Goal: Transaction & Acquisition: Obtain resource

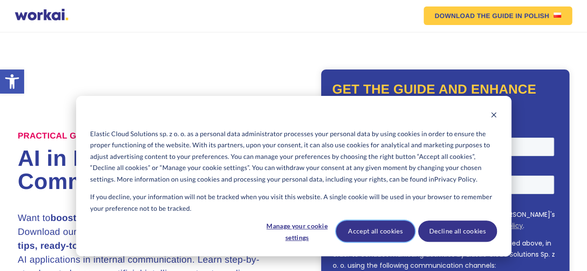
drag, startPoint x: 387, startPoint y: 231, endPoint x: 54, endPoint y: 86, distance: 363.3
click at [387, 231] on button "Accept all cookies" at bounding box center [375, 231] width 79 height 21
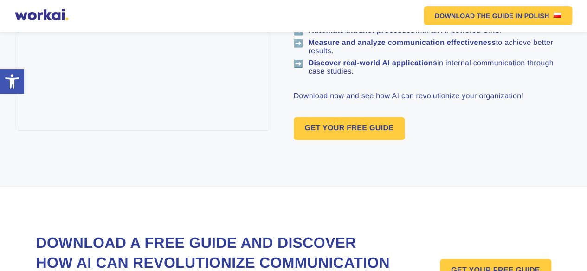
scroll to position [600, 0]
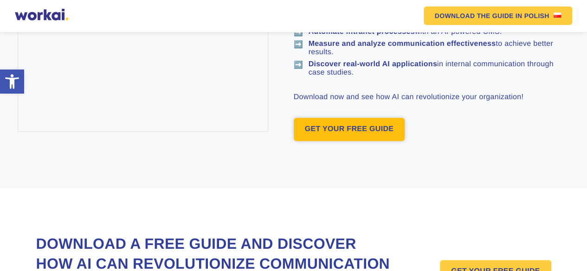
click at [335, 141] on link "GET YOUR FREE GUIDE" at bounding box center [349, 129] width 111 height 23
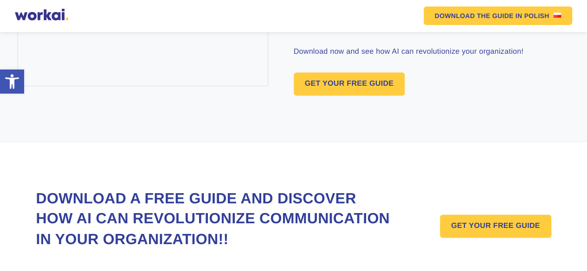
scroll to position [638, 0]
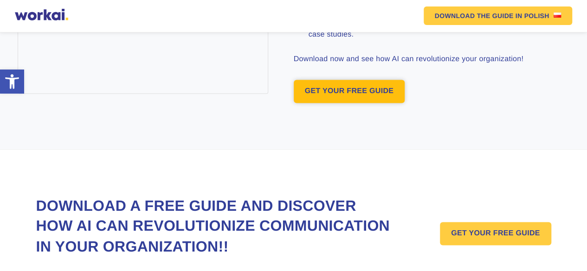
click at [333, 103] on link "GET YOUR FREE GUIDE" at bounding box center [349, 91] width 111 height 23
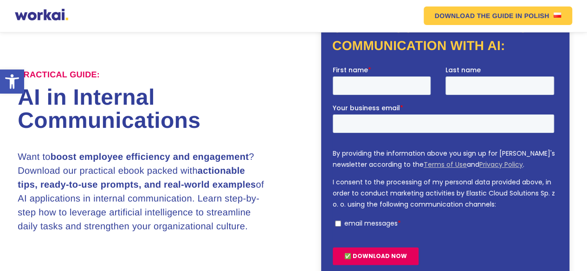
scroll to position [81, 0]
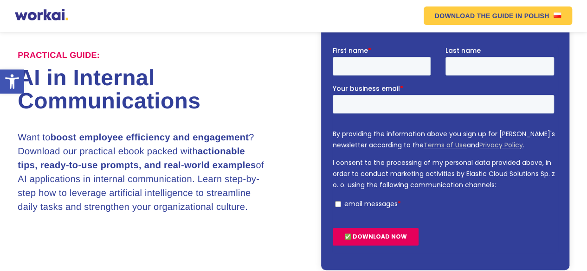
scroll to position [600, 0]
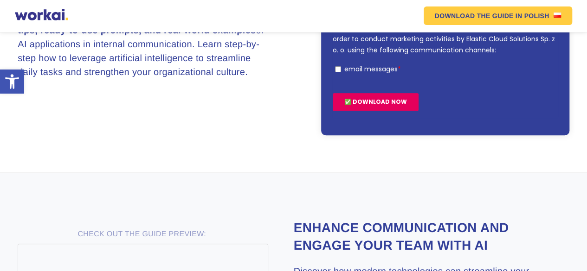
scroll to position [200, 0]
